Goal: Task Accomplishment & Management: Complete application form

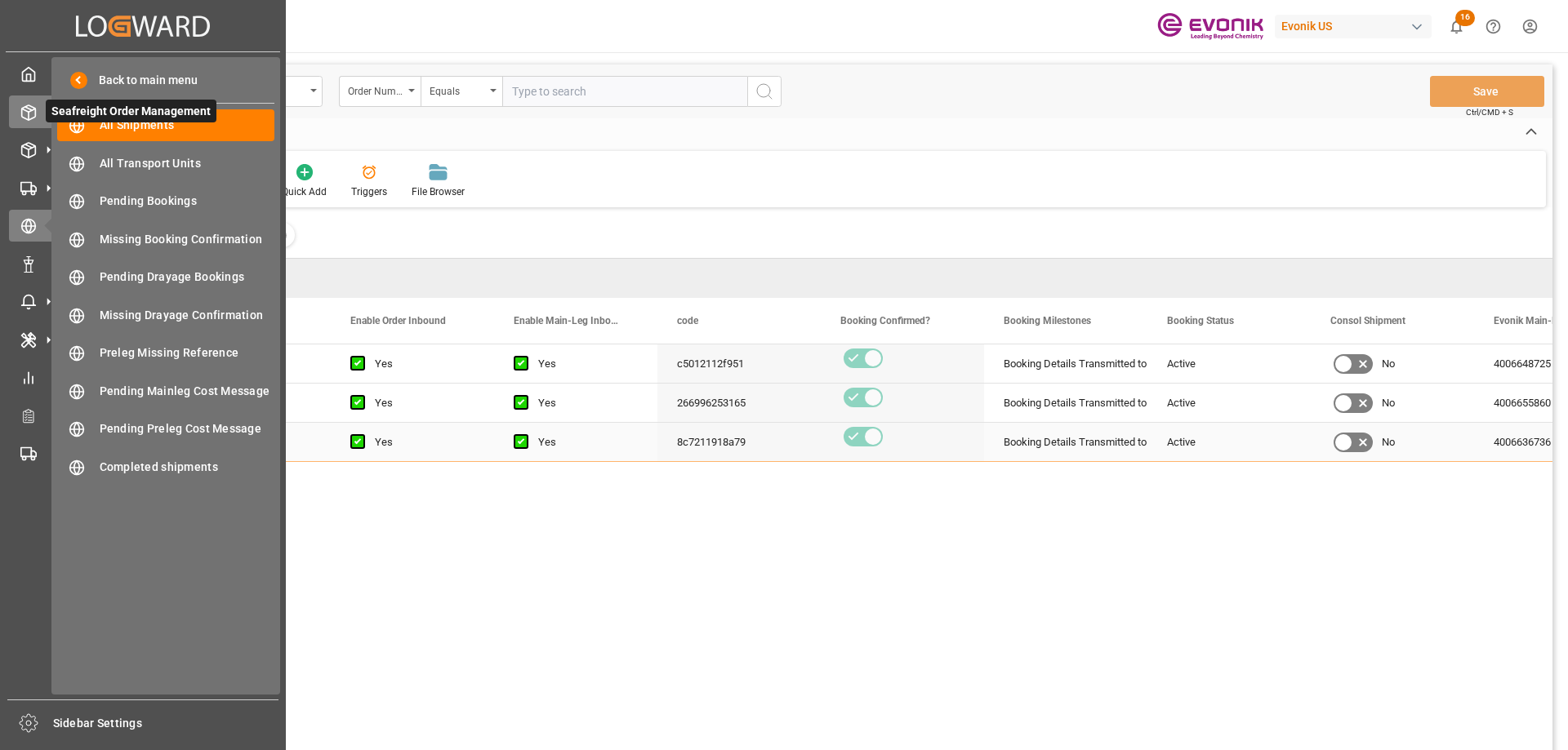
click at [33, 111] on icon at bounding box center [28, 112] width 16 height 16
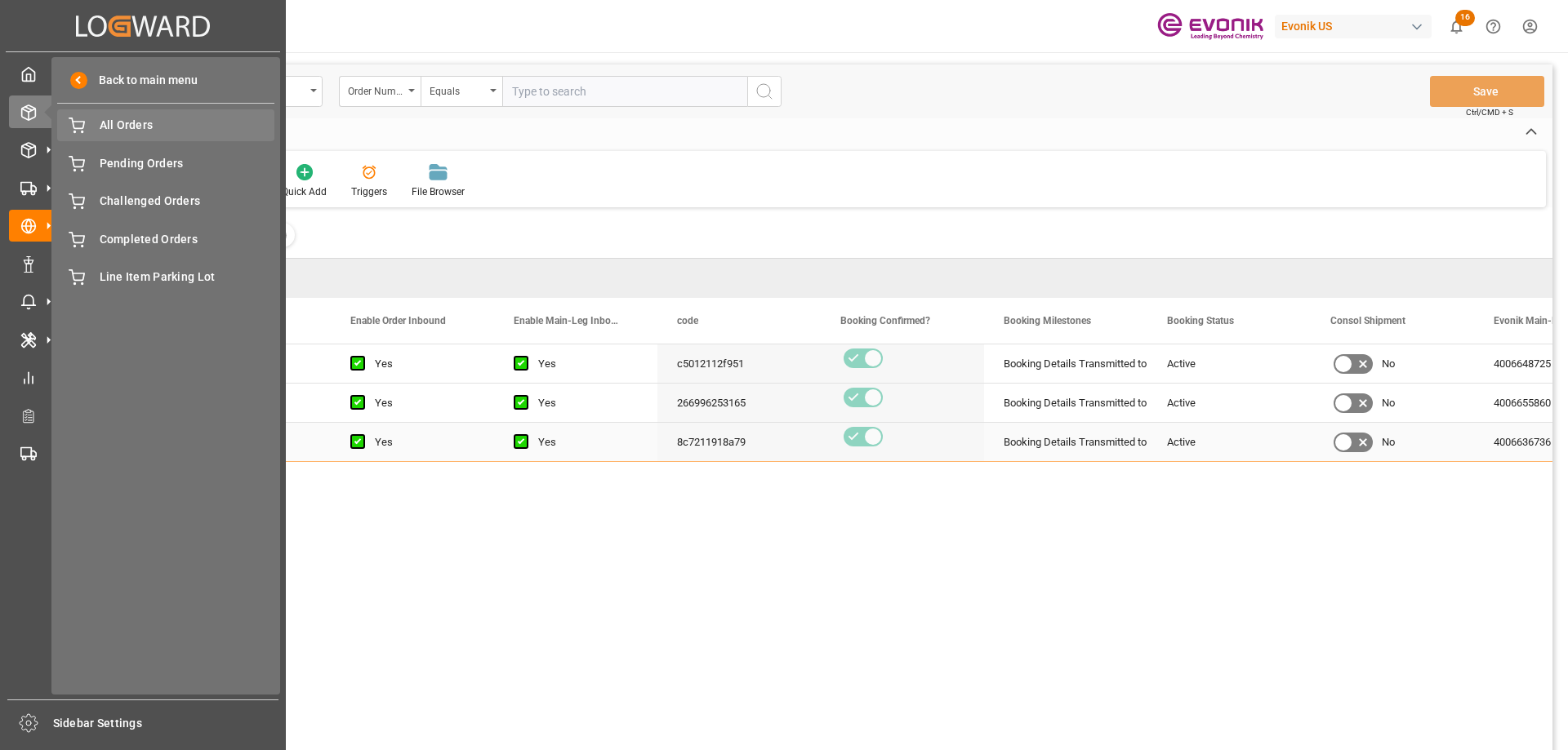
click at [174, 124] on span "All Orders" at bounding box center [187, 125] width 176 height 17
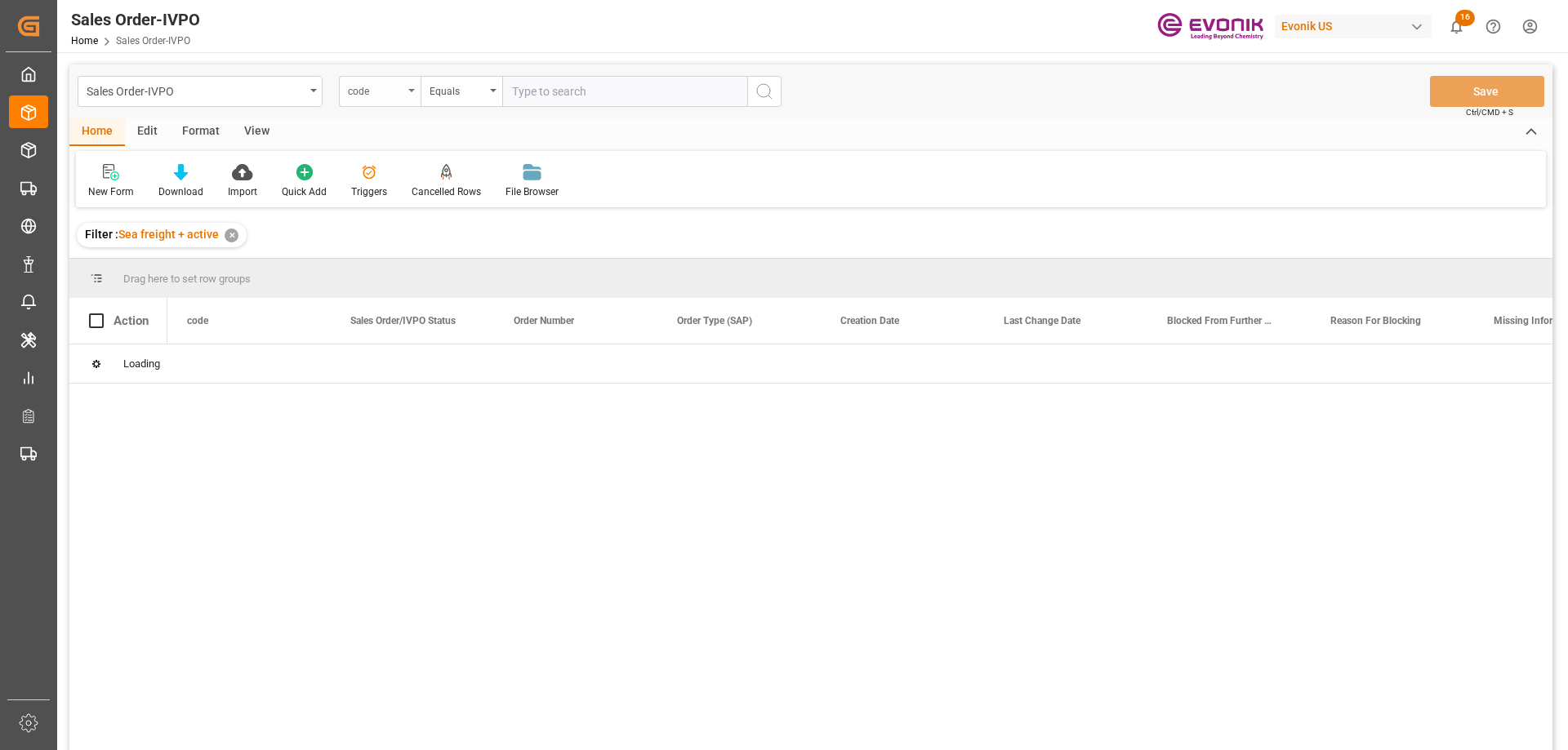
click at [377, 92] on div "code" at bounding box center [376, 89] width 55 height 19
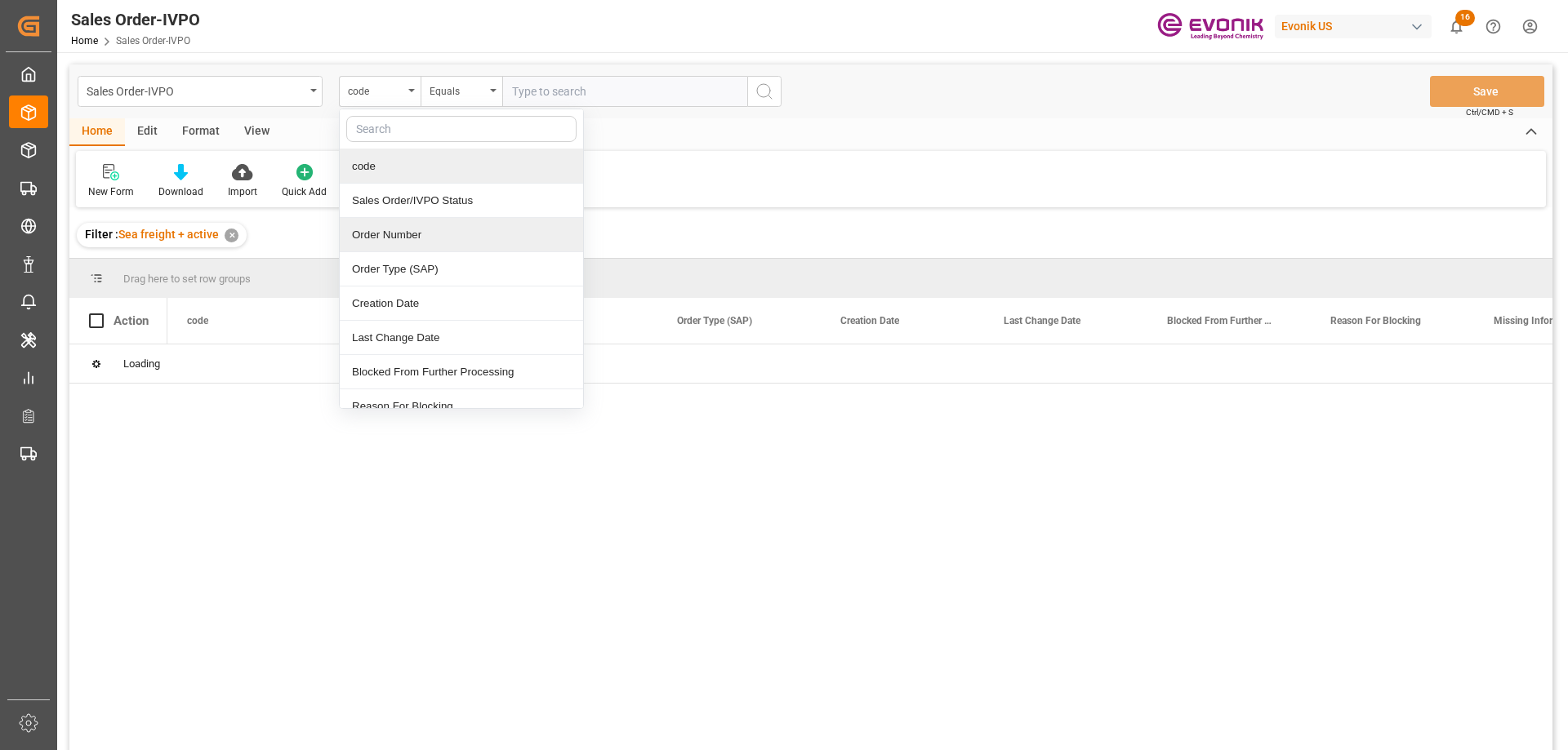
click at [404, 231] on div "Order Number" at bounding box center [461, 235] width 243 height 35
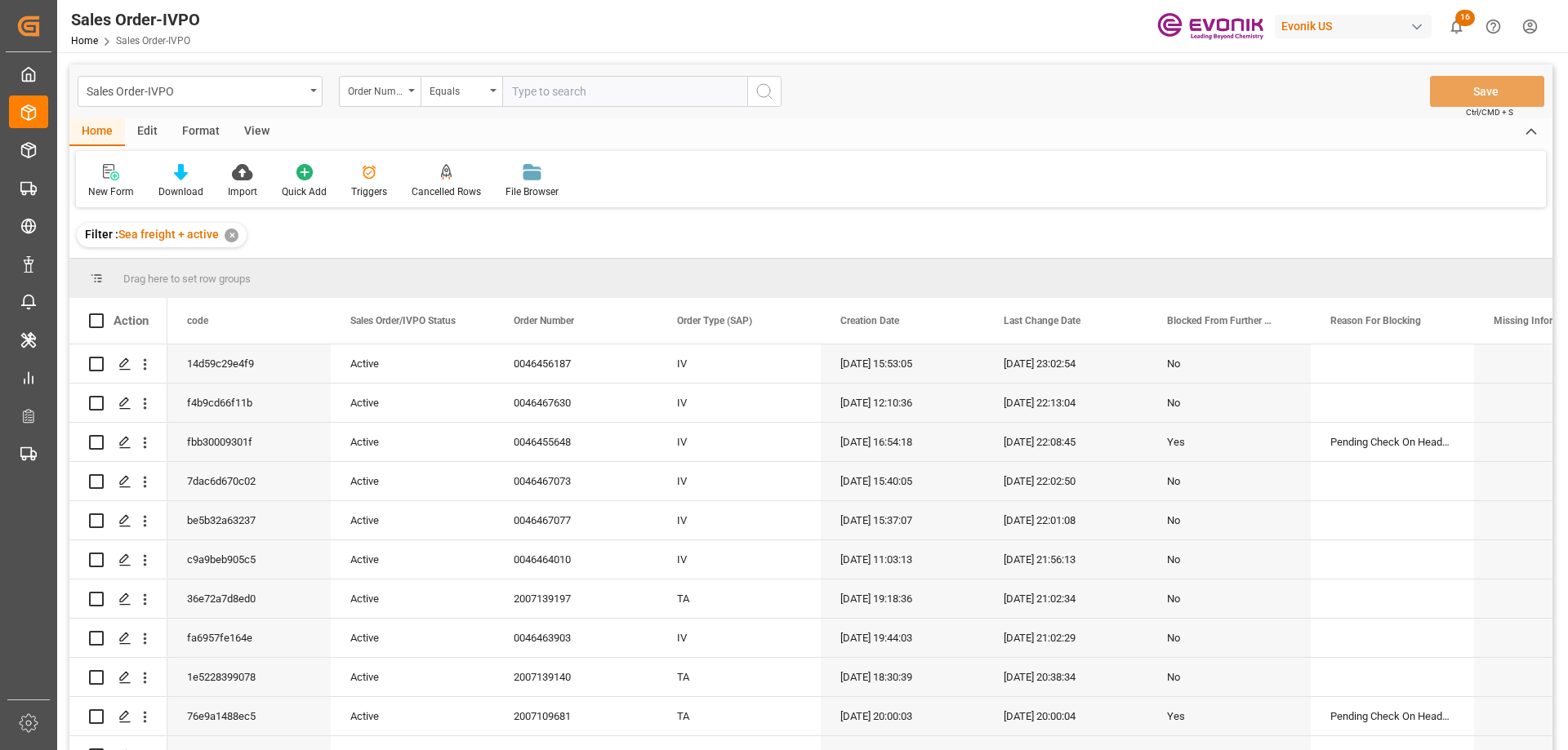
click at [536, 87] on input "text" at bounding box center [624, 91] width 245 height 31
type input "2007054875"
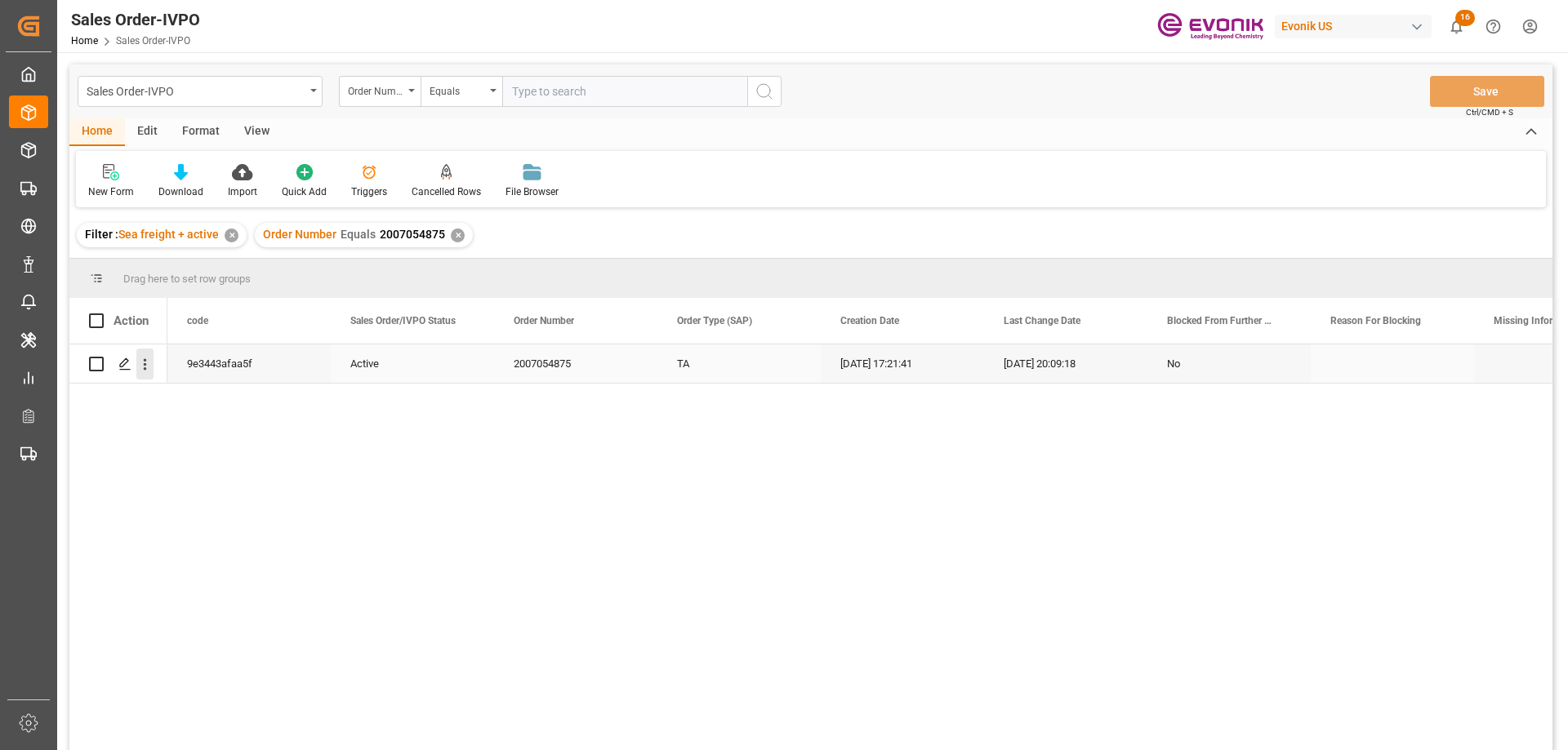
click at [141, 375] on button "open menu" at bounding box center [145, 363] width 17 height 31
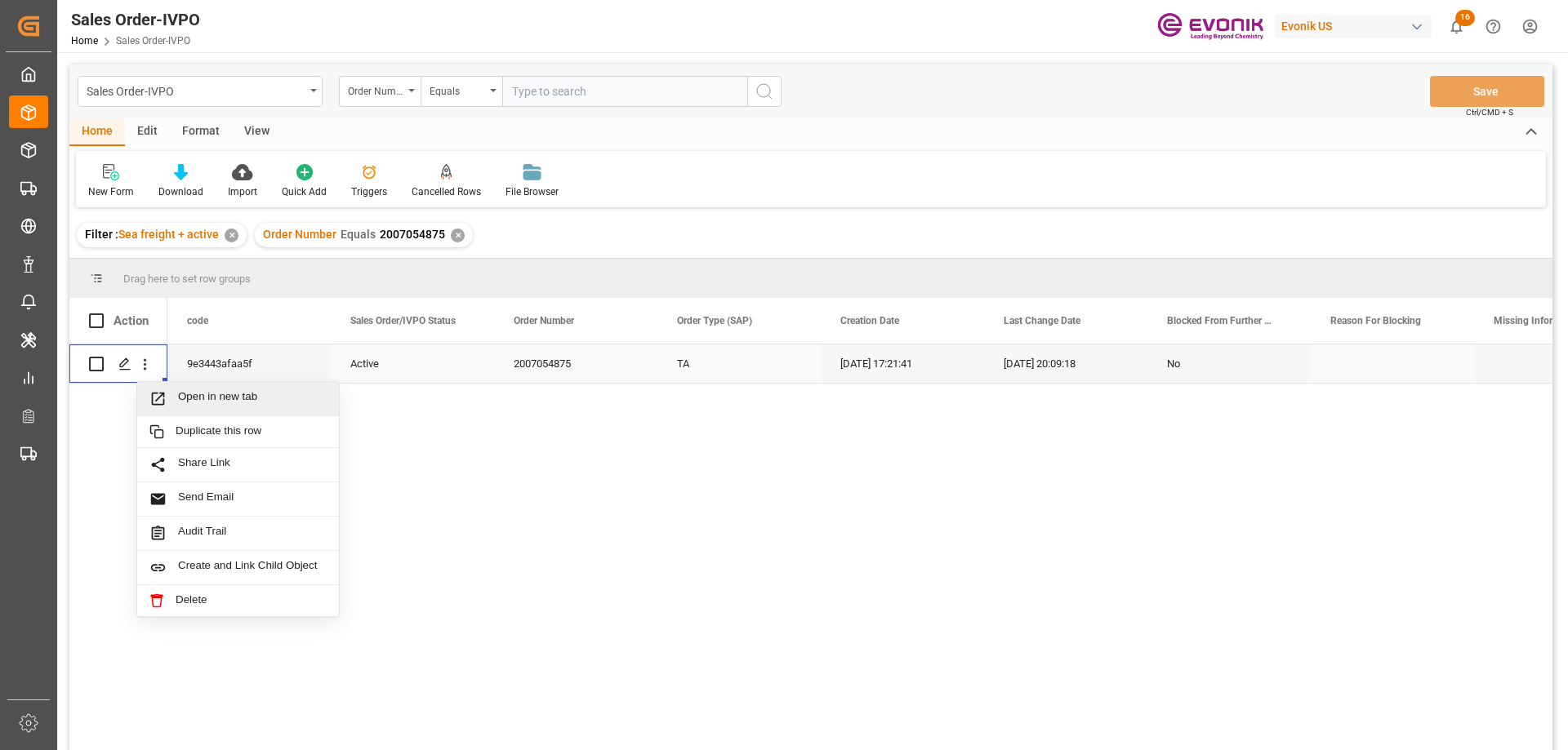
click at [163, 398] on icon "Press SPACE to select this row." at bounding box center [158, 399] width 17 height 17
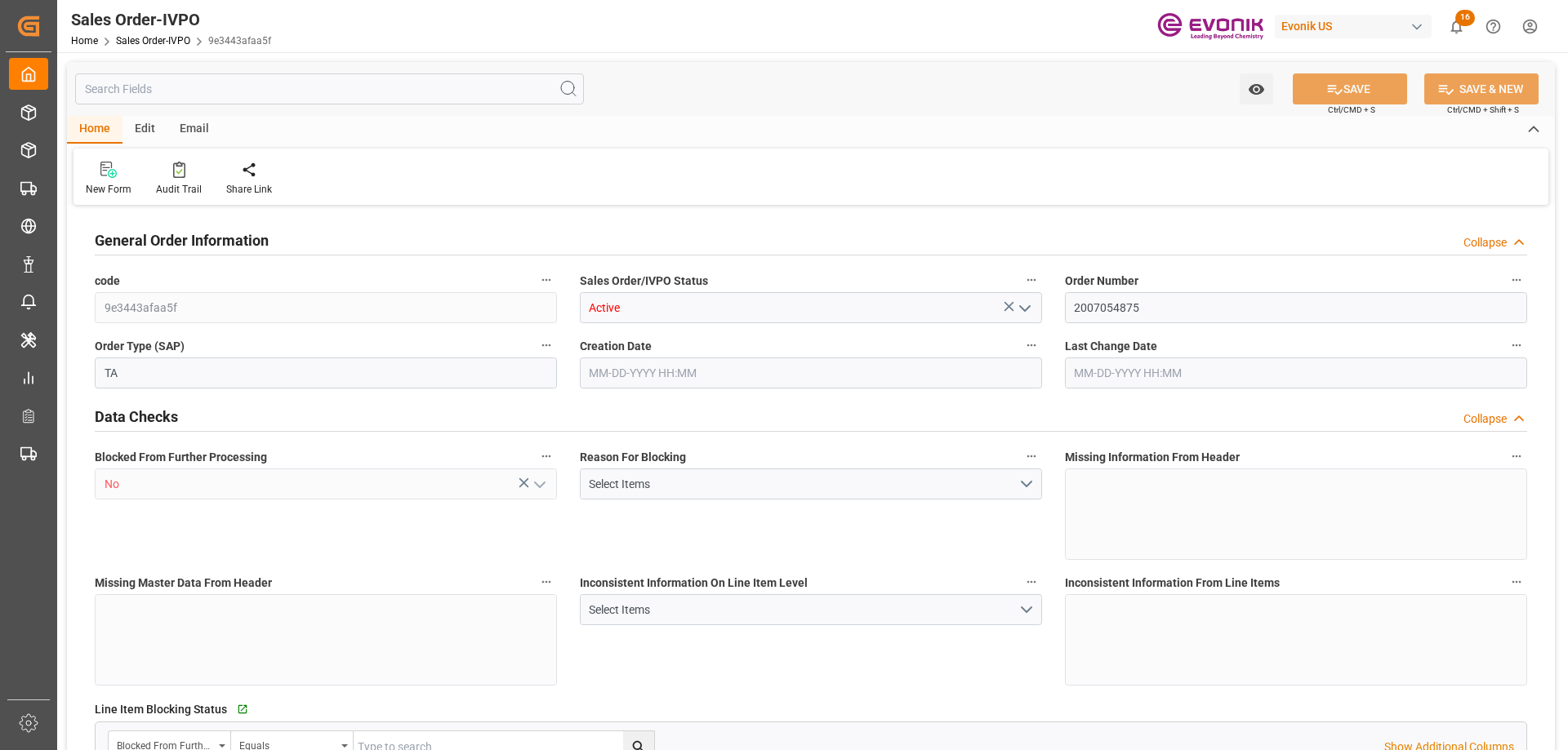
type input "TNTUN"
type input "0"
type input "2"
type input "3"
type input "2"
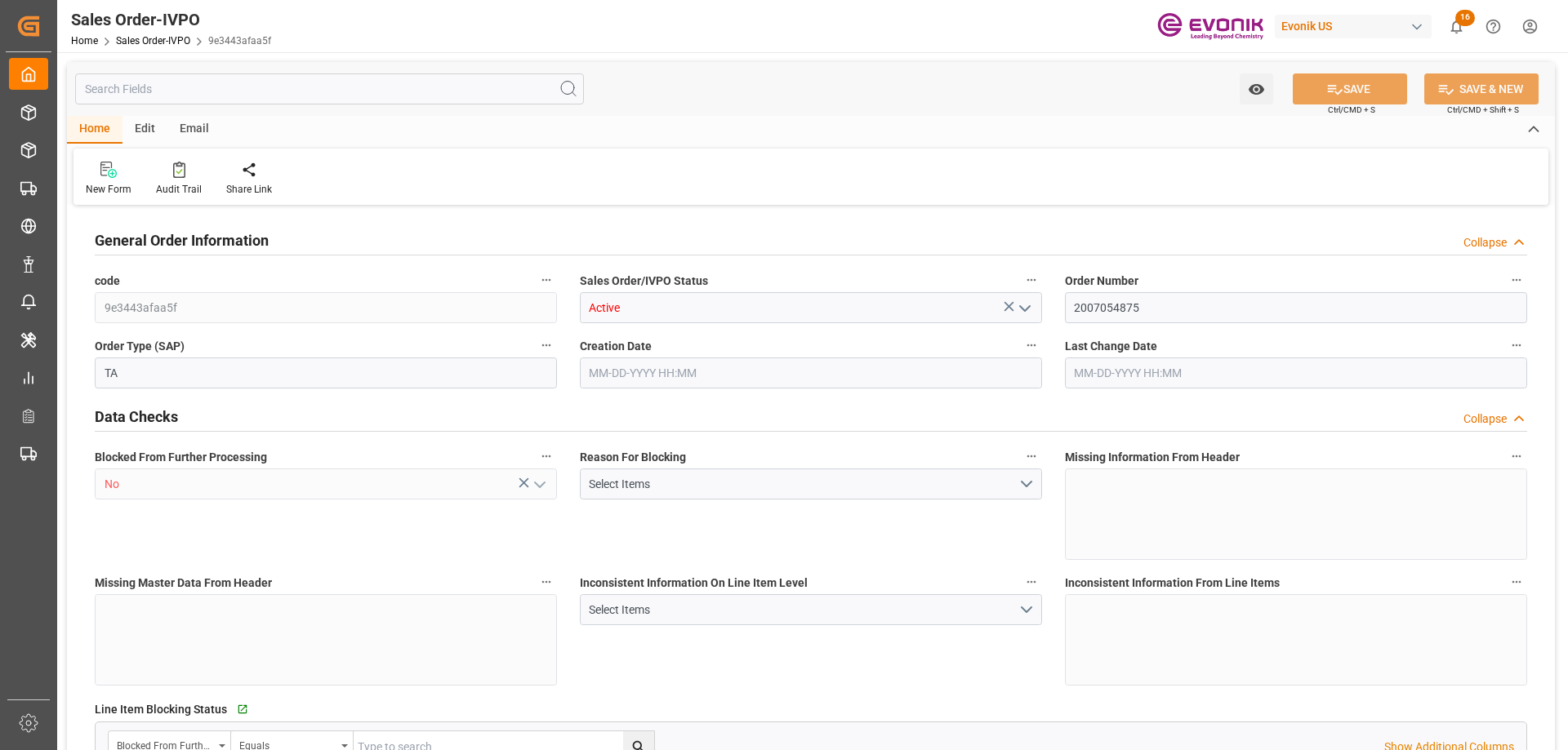
type input "39602.08"
type input "35.7032"
type input "34000"
type input "60"
type input "[DATE] 17:21"
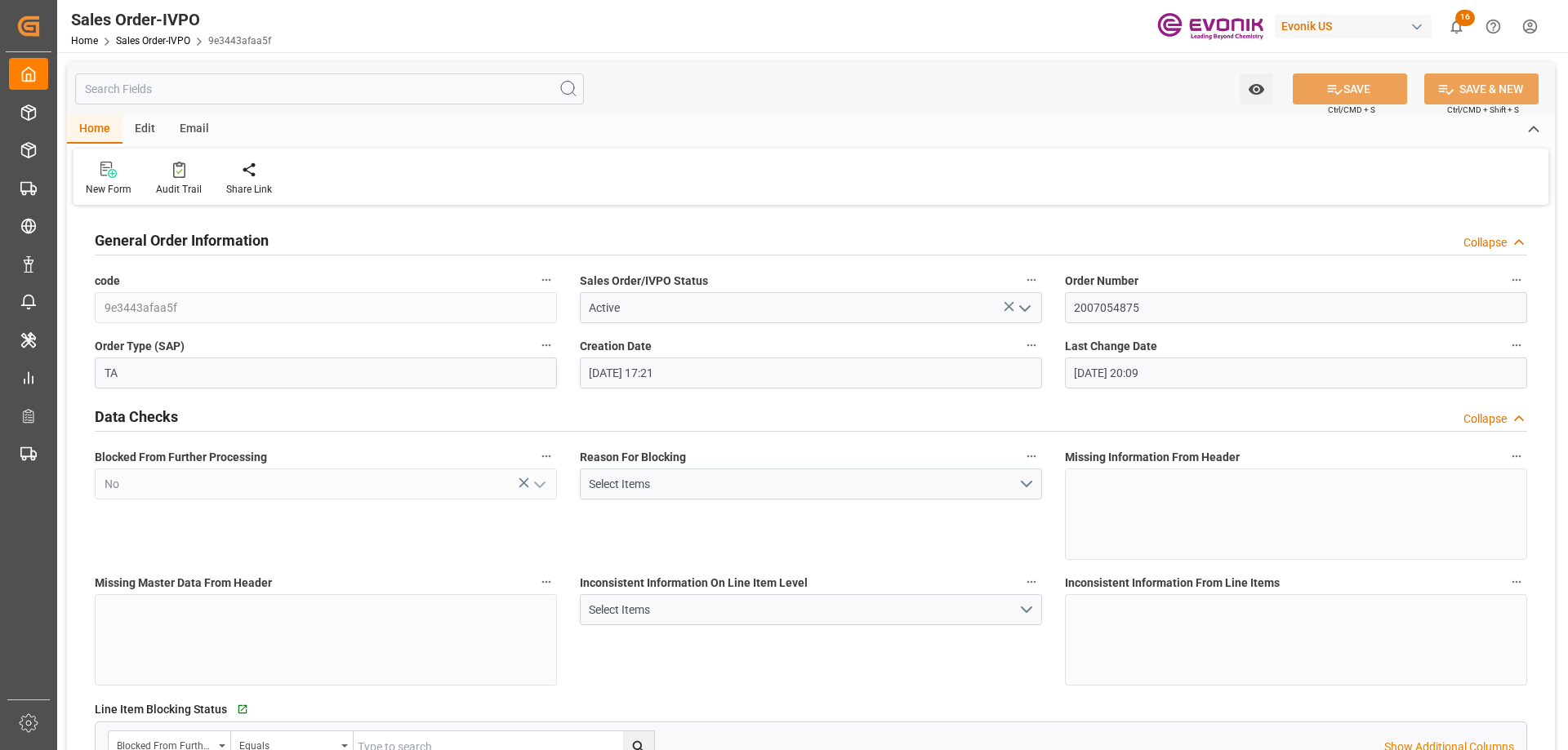
type input "[DATE] 20:09"
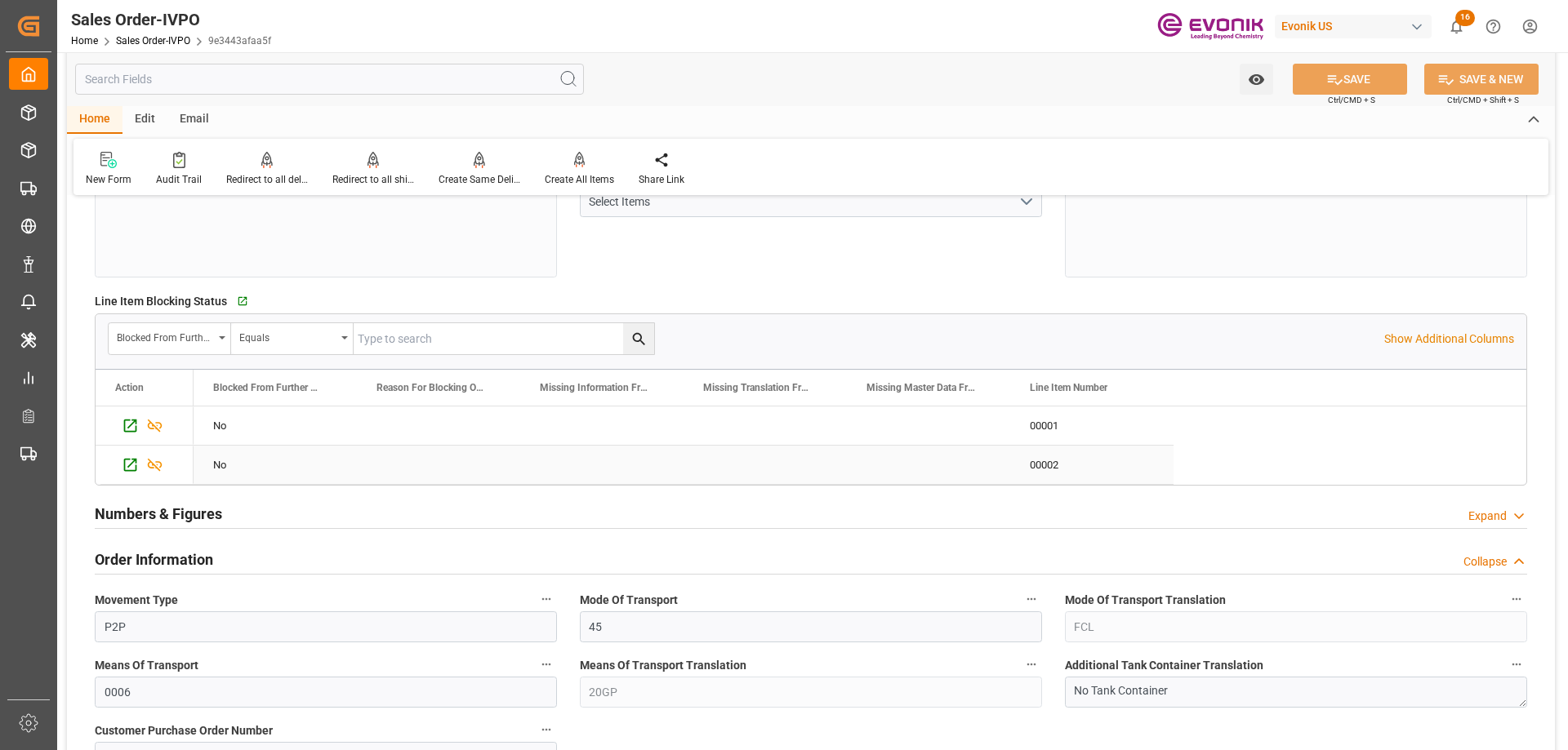
scroll to position [735, 0]
